Goal: Task Accomplishment & Management: Complete application form

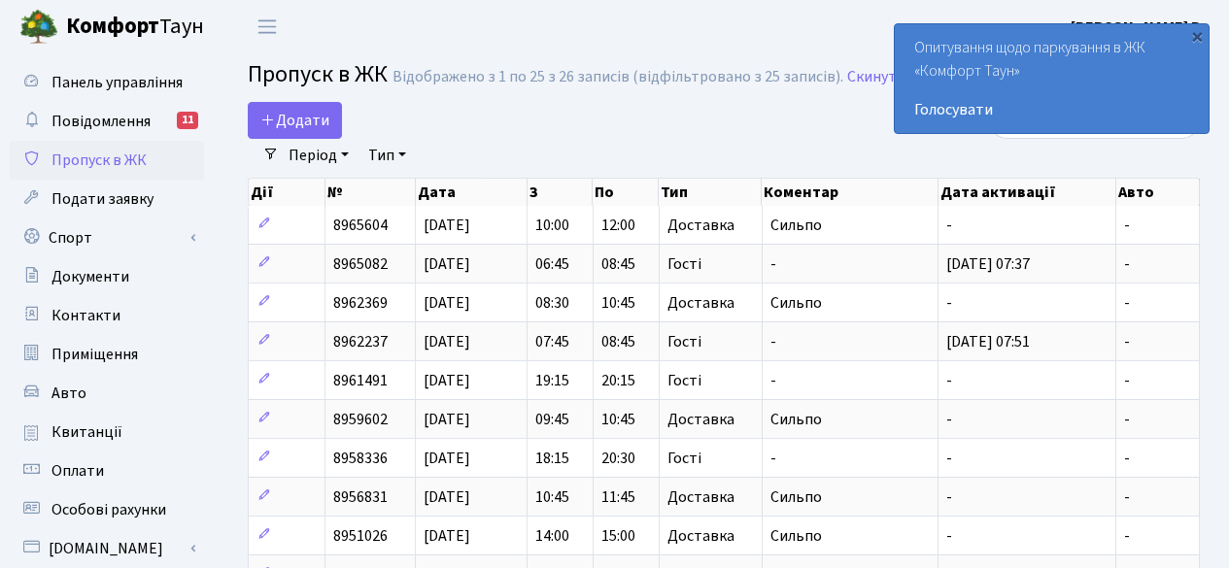
select select "25"
click at [294, 115] on span "Додати" at bounding box center [294, 120] width 69 height 21
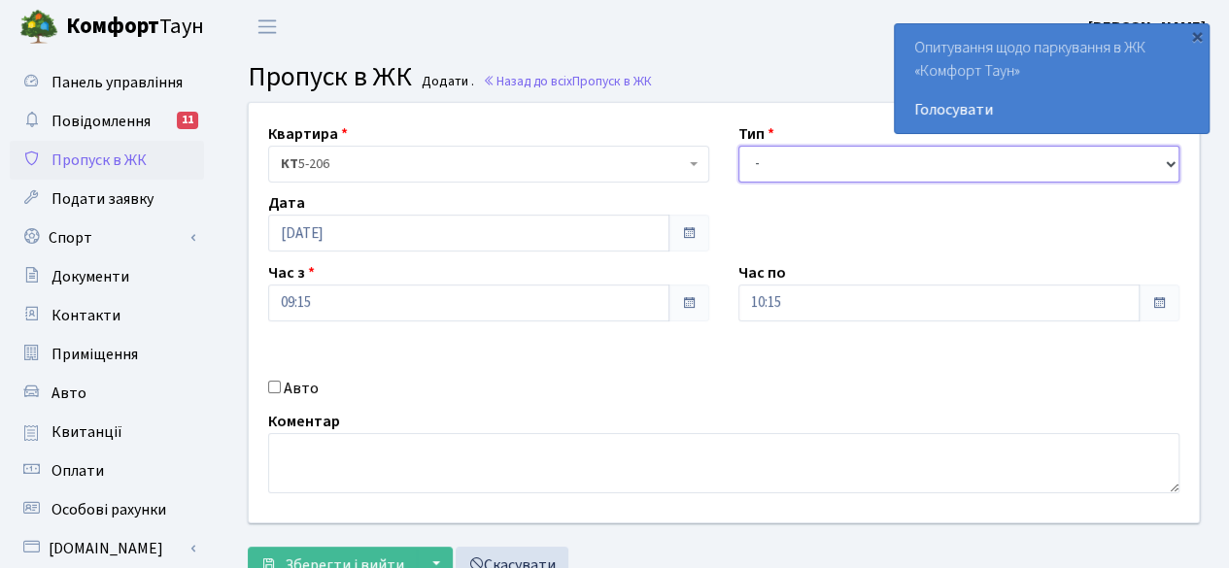
click at [908, 166] on select "- Доставка Таксі Гості Сервіс" at bounding box center [959, 164] width 441 height 37
select select "1"
click at [739, 146] on select "- Доставка Таксі Гості Сервіс" at bounding box center [959, 164] width 441 height 37
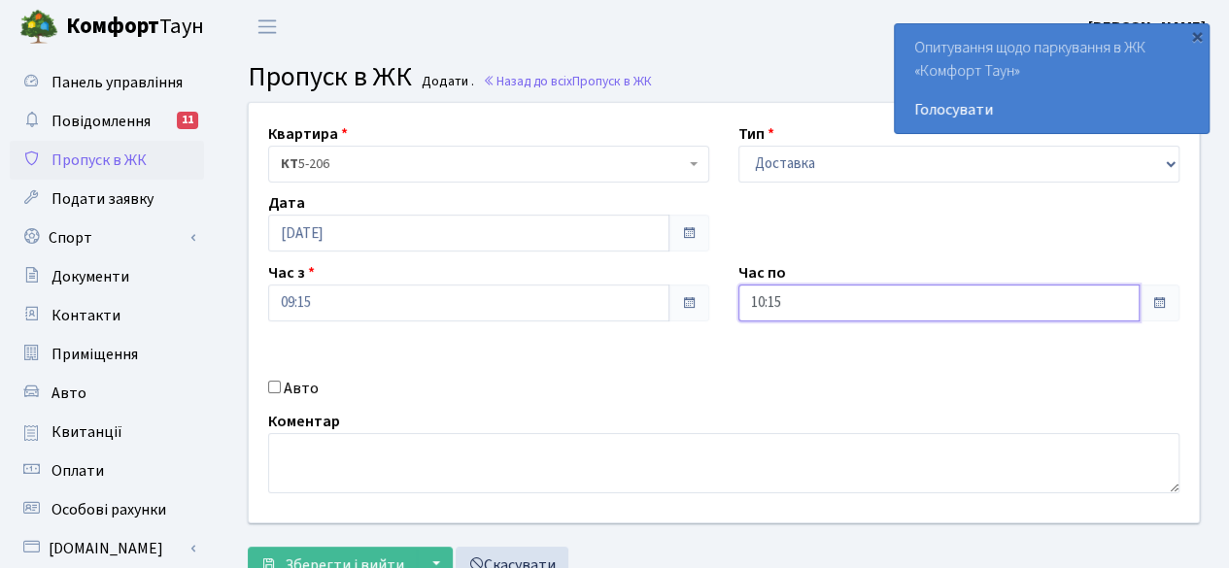
click at [1091, 308] on input "10:15" at bounding box center [939, 303] width 401 height 37
click at [797, 79] on icon at bounding box center [792, 82] width 52 height 52
click at [793, 81] on icon at bounding box center [792, 82] width 52 height 52
type input "13:15"
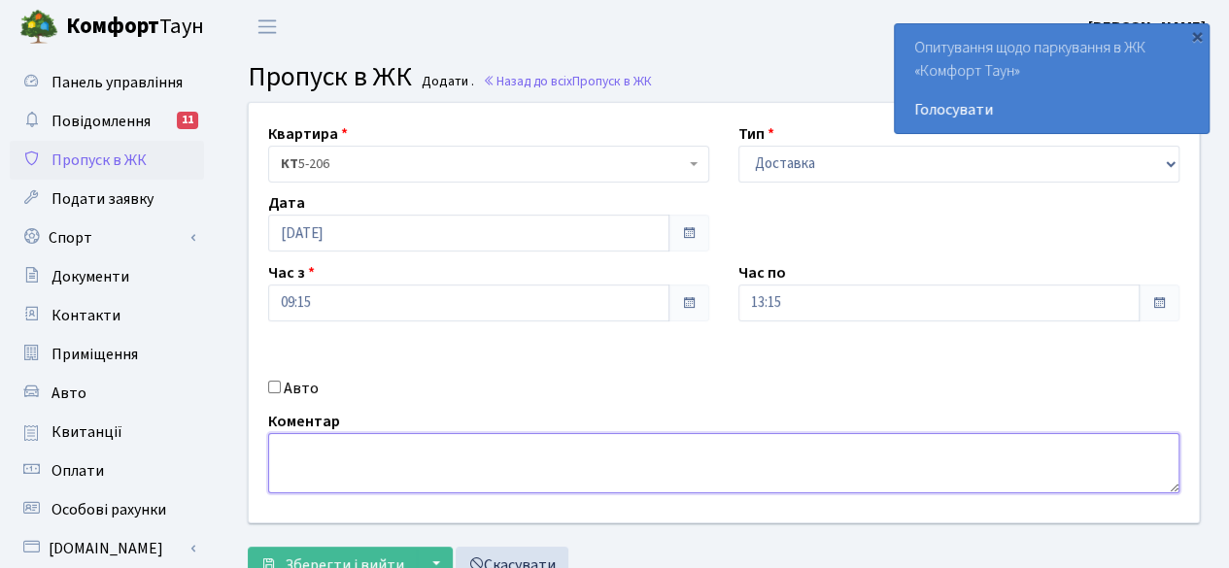
click at [889, 465] on textarea at bounding box center [724, 463] width 912 height 60
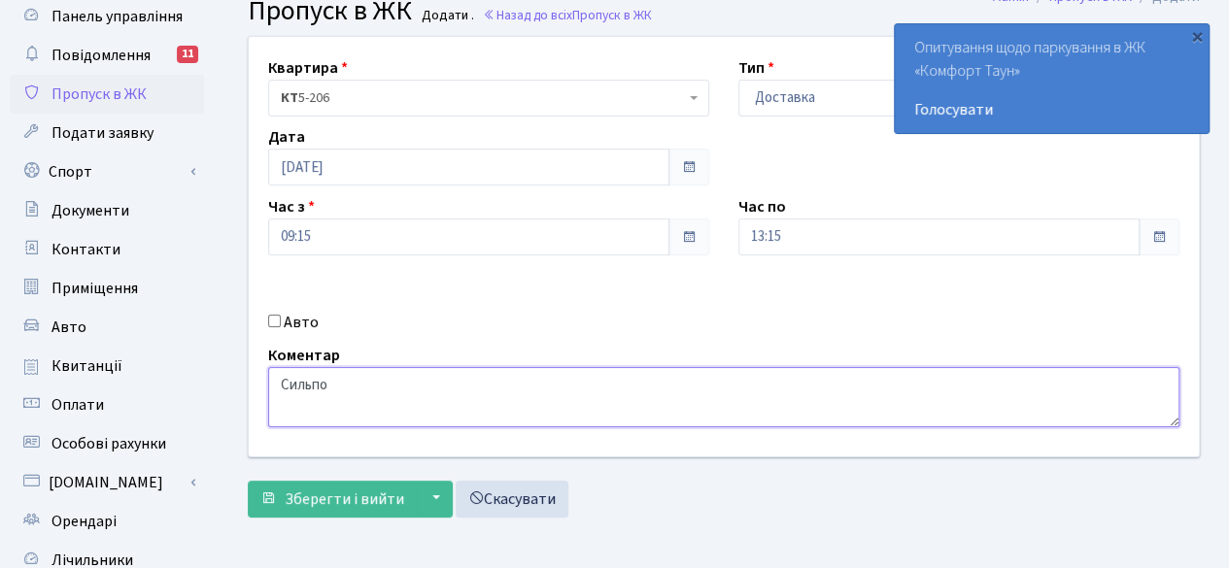
scroll to position [194, 0]
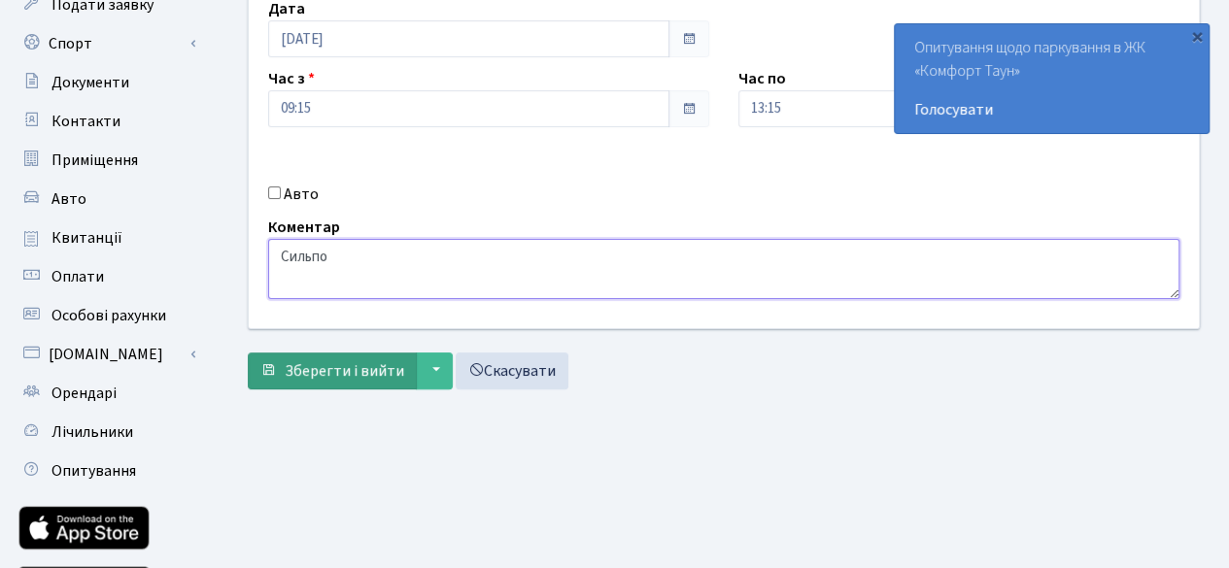
type textarea "Сильпо"
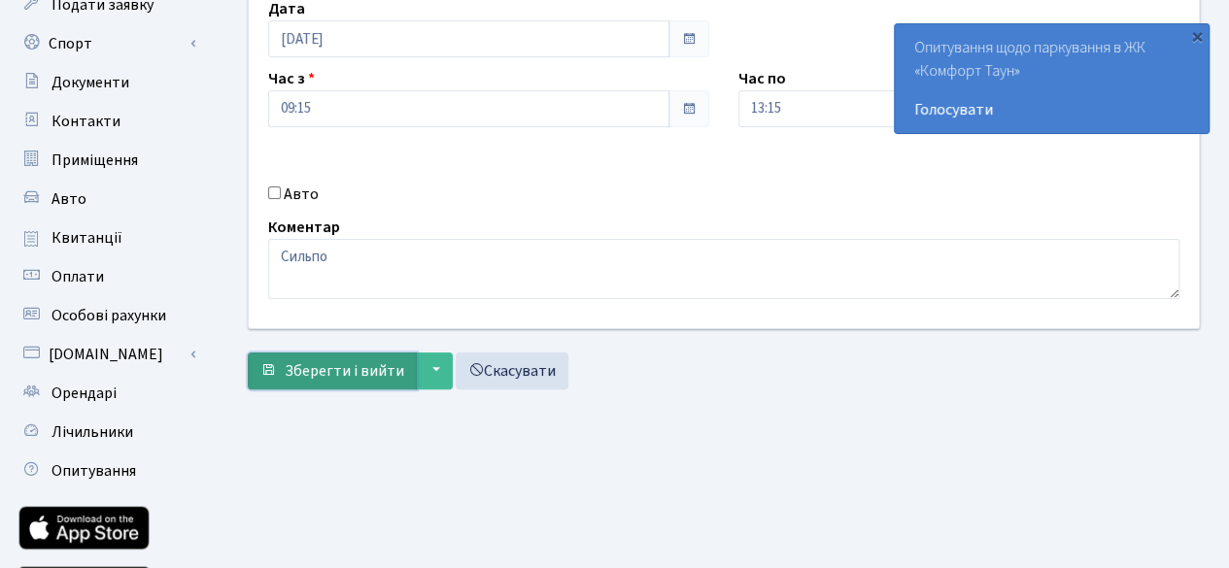
click at [319, 364] on span "Зберегти і вийти" at bounding box center [345, 371] width 120 height 21
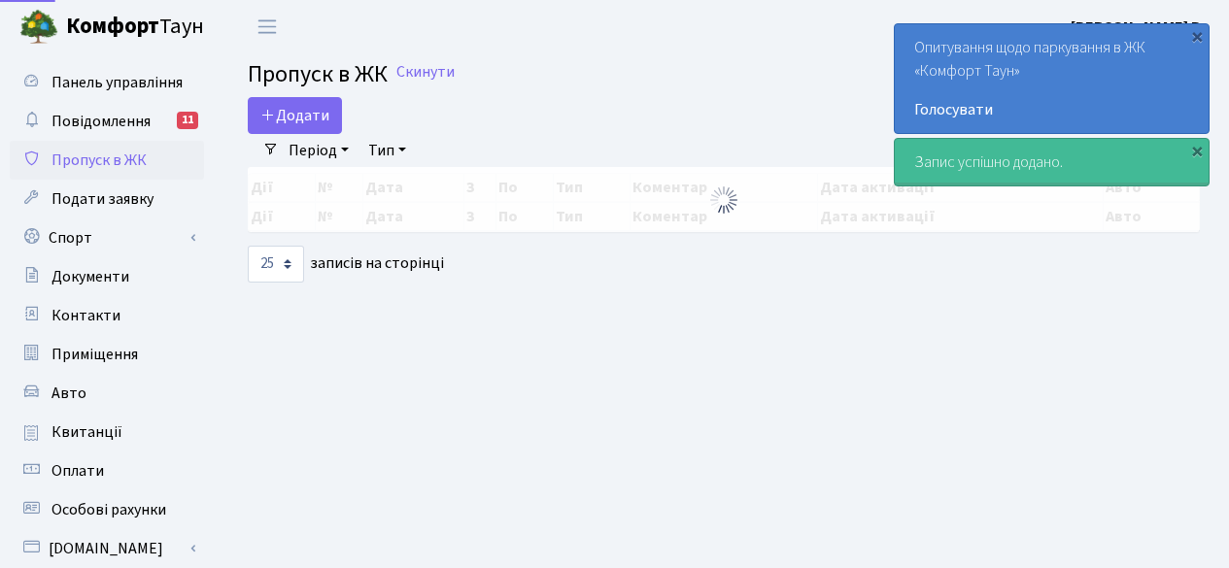
select select "25"
